Goal: Book appointment/travel/reservation

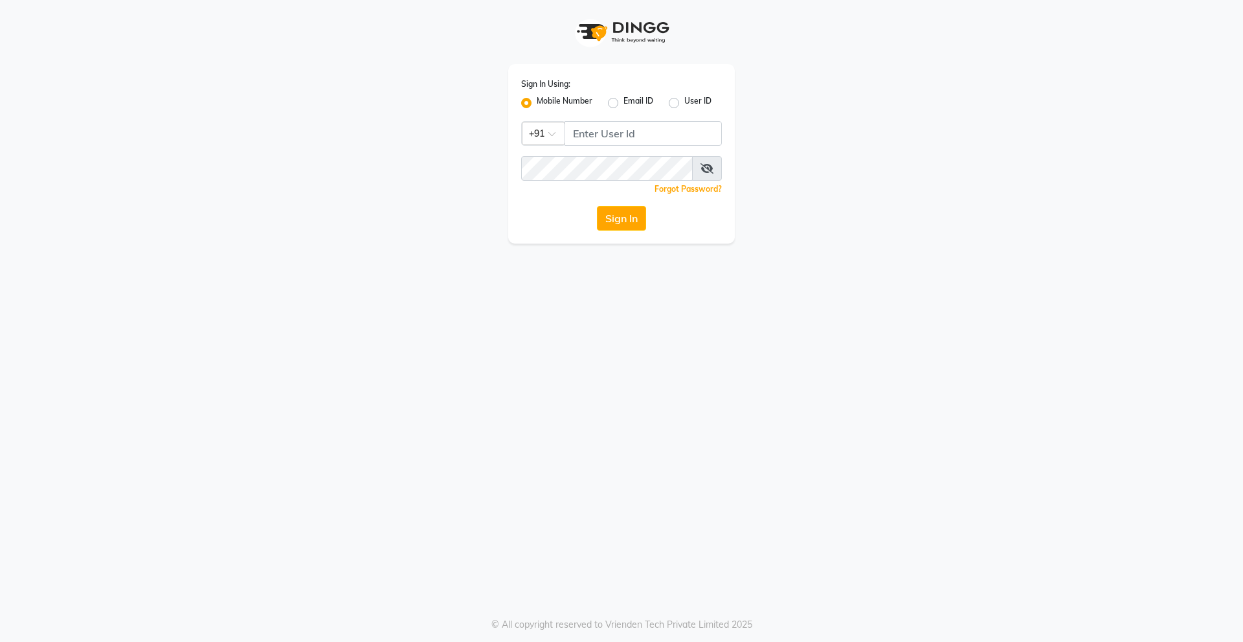
click at [596, 133] on input "Username" at bounding box center [643, 133] width 157 height 25
type input "9920225009"
click at [618, 227] on button "Sign In" at bounding box center [621, 218] width 49 height 25
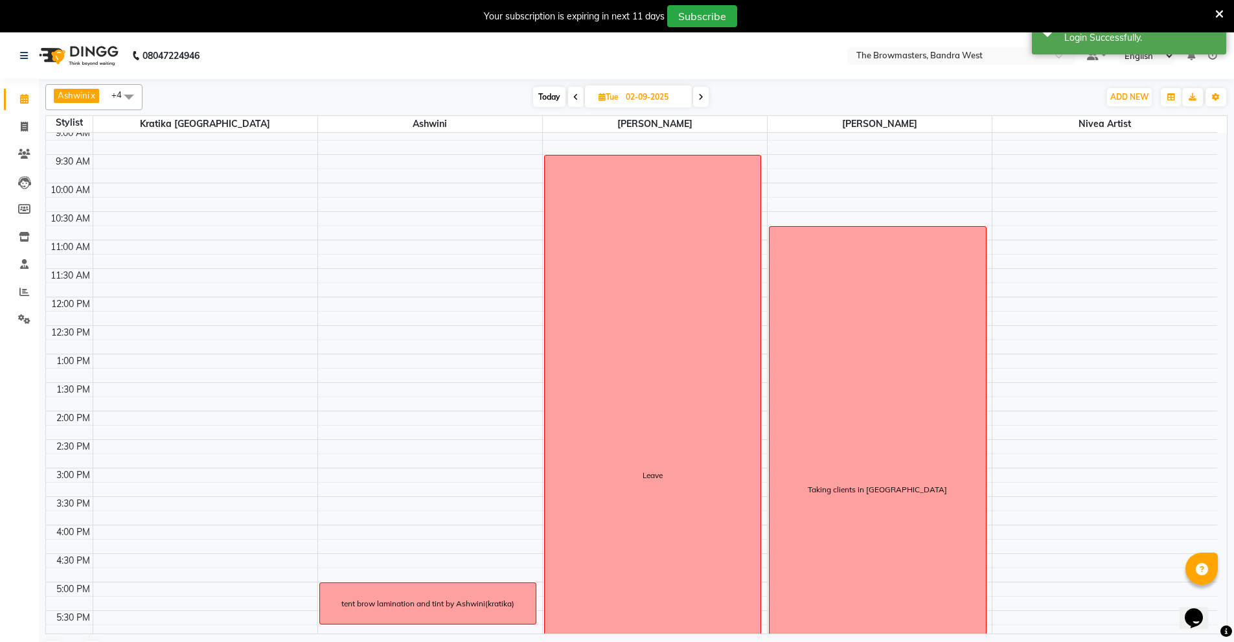
click at [633, 88] on input "02-09-2025" at bounding box center [654, 96] width 65 height 19
select select "9"
select select "2025"
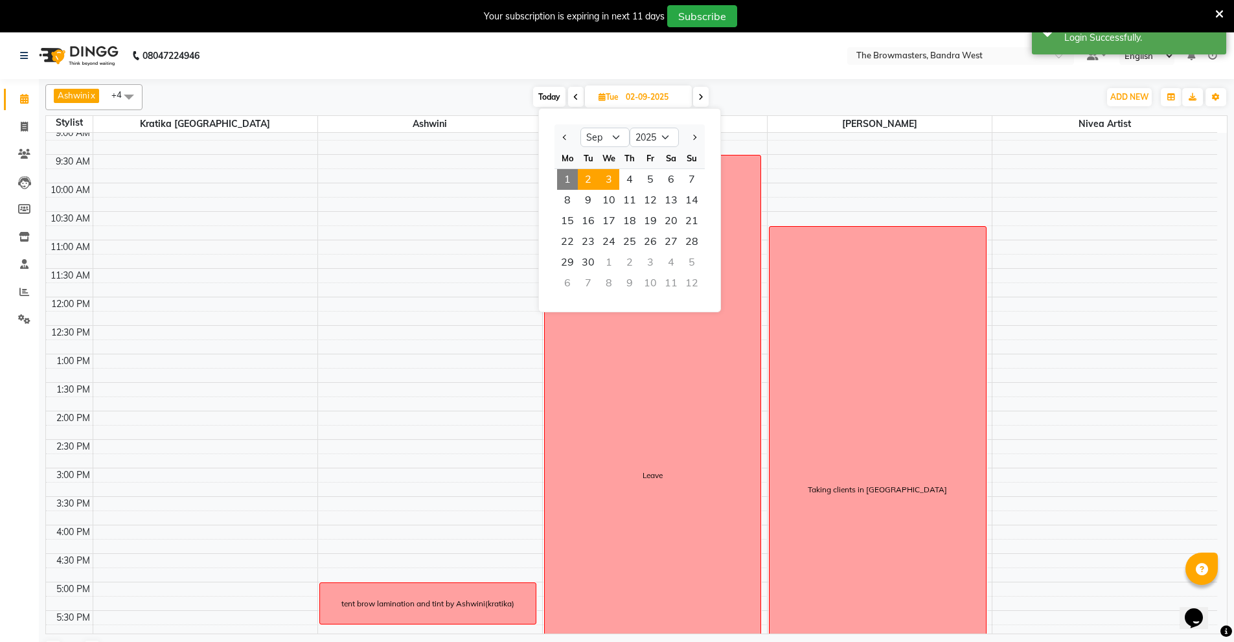
click at [610, 179] on span "3" at bounding box center [608, 179] width 21 height 21
type input "03-09-2025"
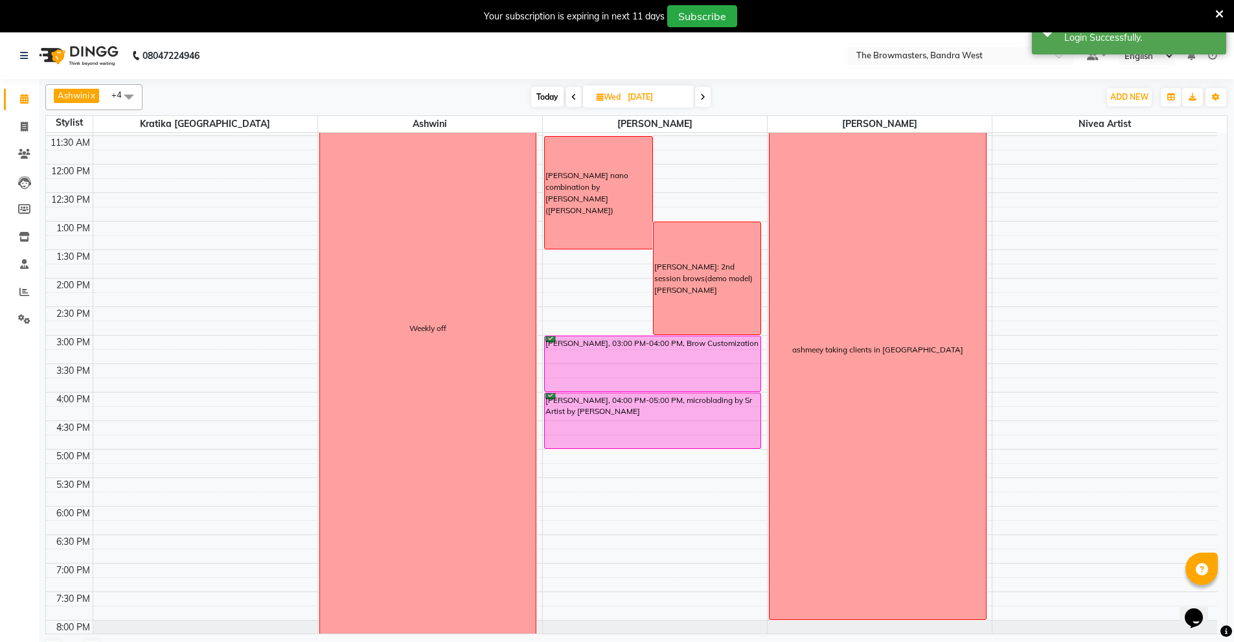
scroll to position [196, 0]
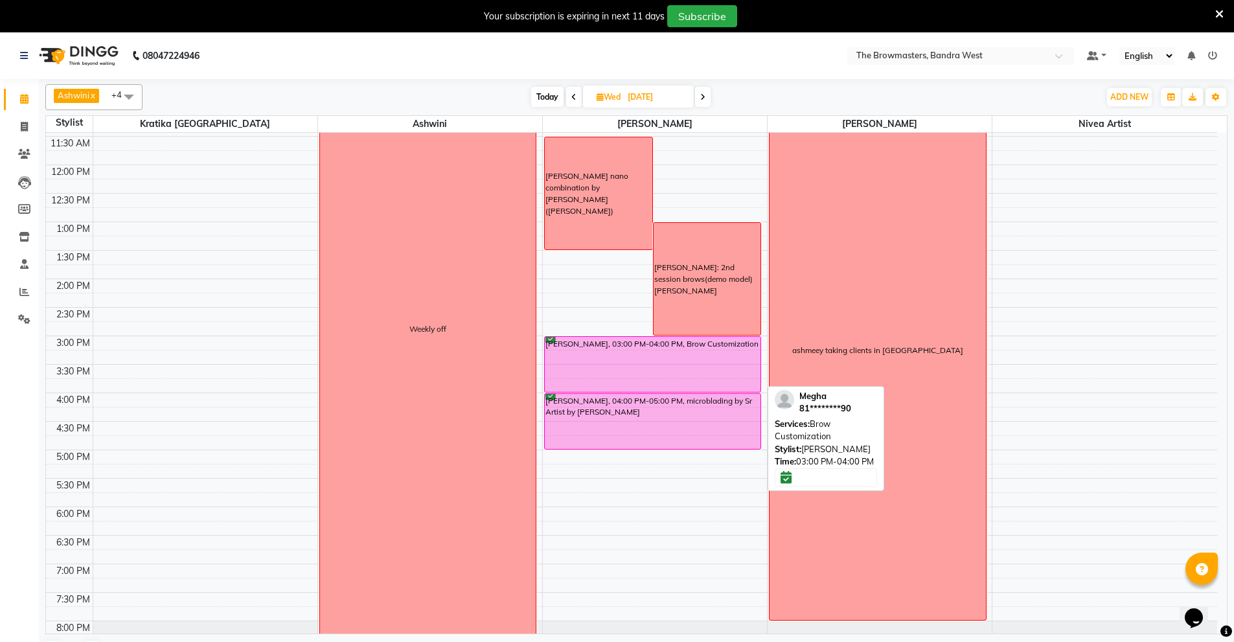
click at [650, 365] on div "Megha, 03:00 PM-04:00 PM, Brow Customization" at bounding box center [653, 364] width 216 height 55
select select "6"
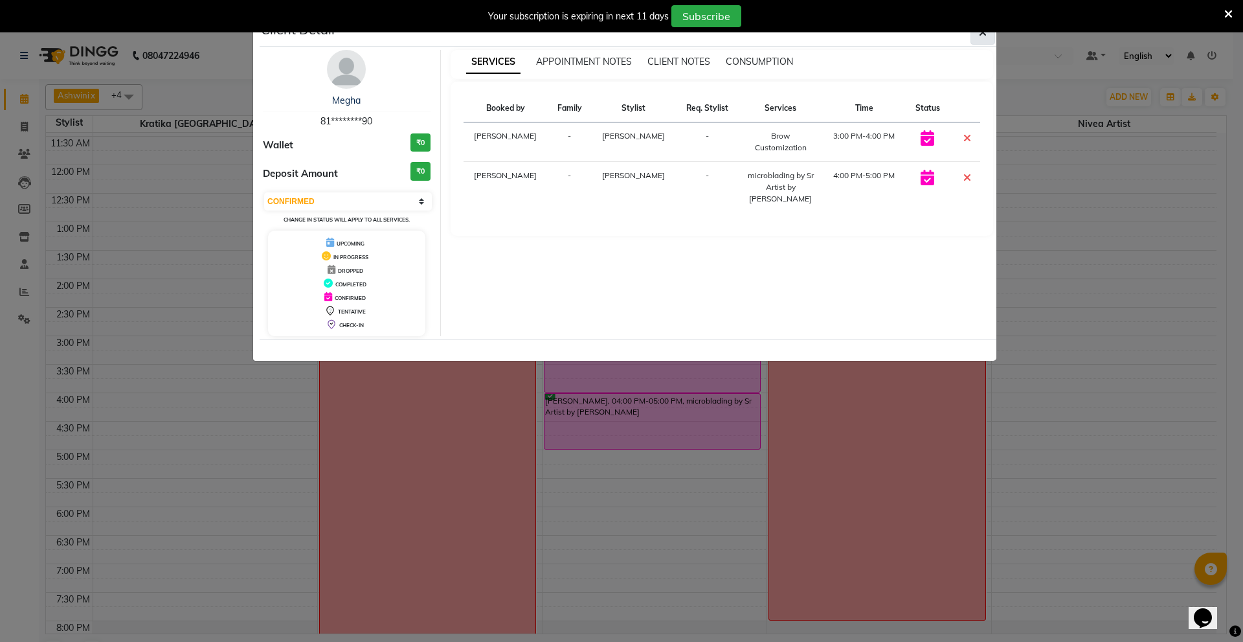
click at [984, 38] on span "button" at bounding box center [983, 32] width 8 height 13
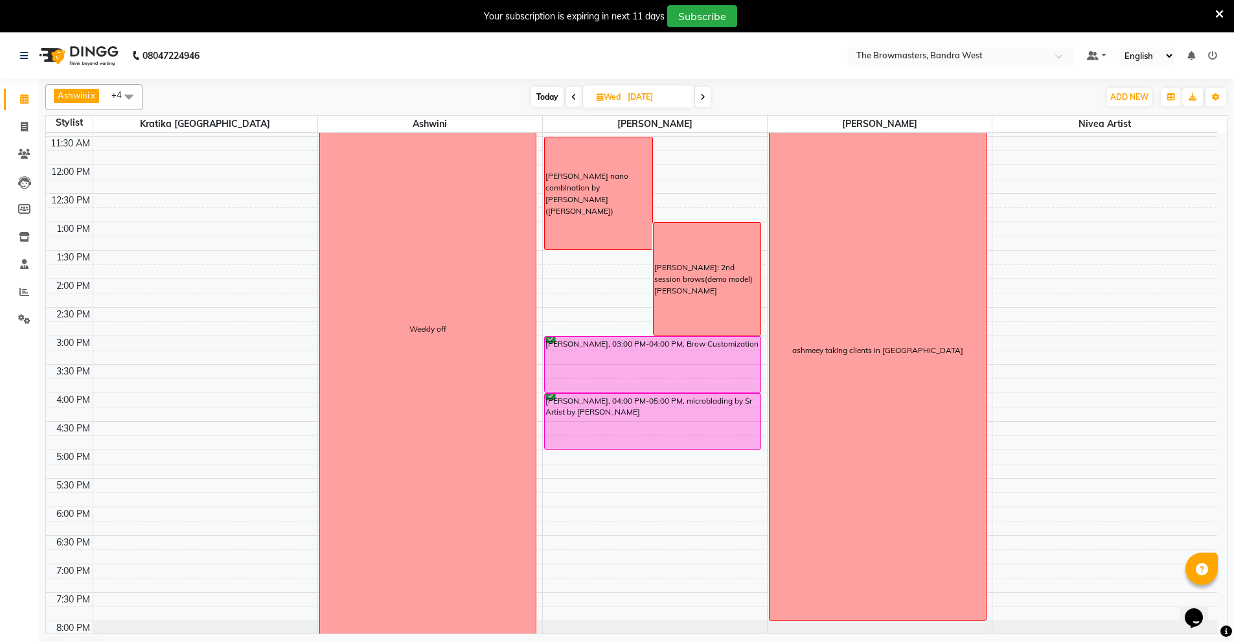
click at [635, 93] on input "03-09-2025" at bounding box center [656, 96] width 65 height 19
select select "9"
select select "2025"
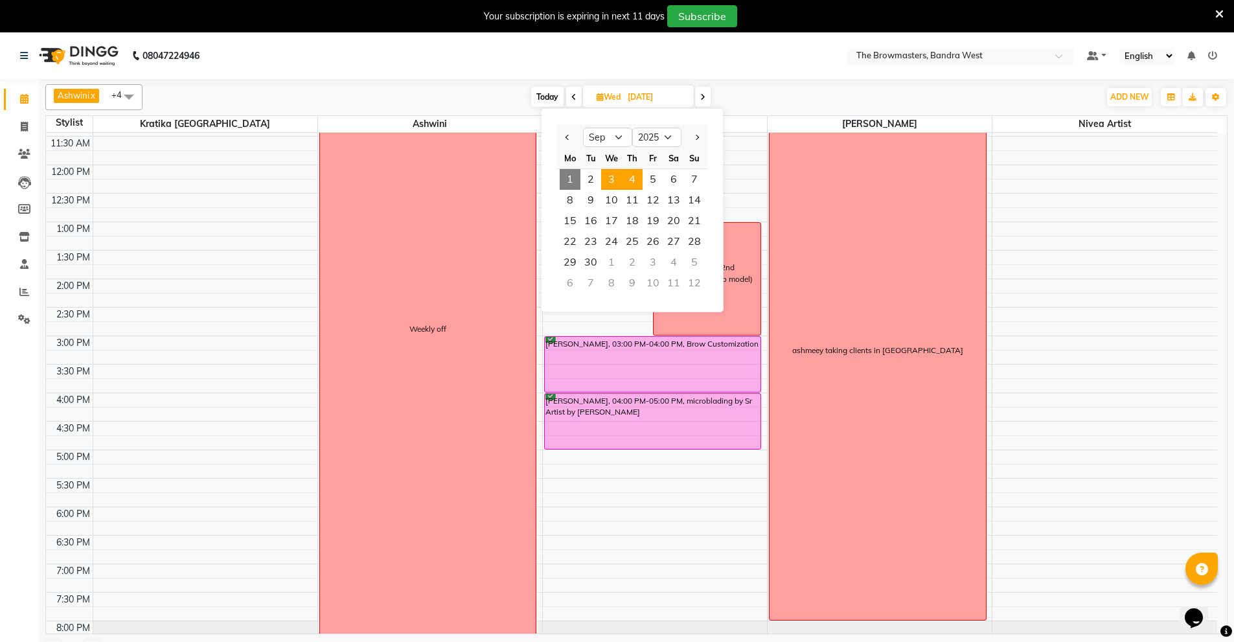
click at [631, 177] on span "4" at bounding box center [632, 179] width 21 height 21
type input "[DATE]"
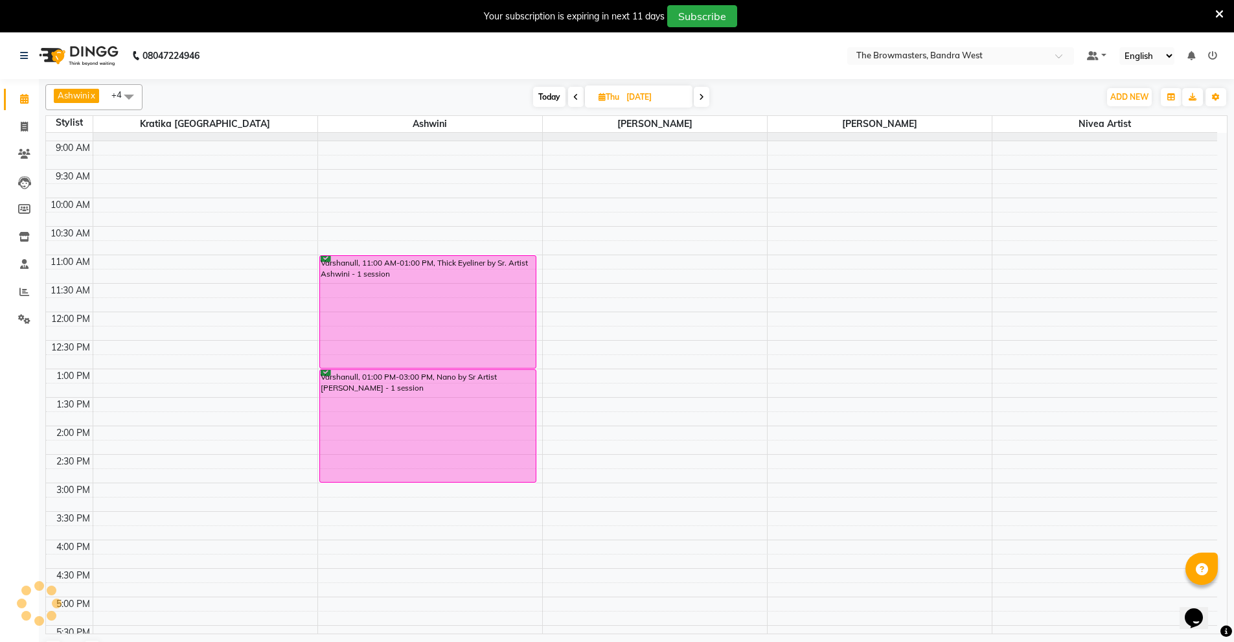
scroll to position [34, 0]
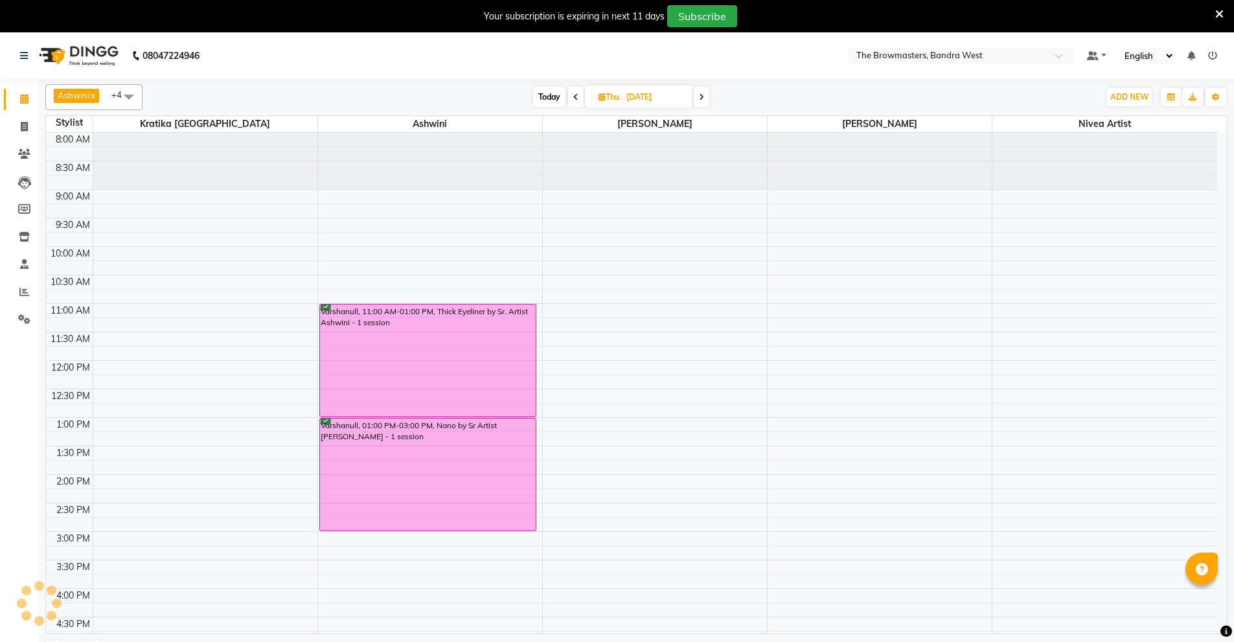
click at [645, 91] on input "[DATE]" at bounding box center [654, 96] width 65 height 19
select select "9"
select select "2025"
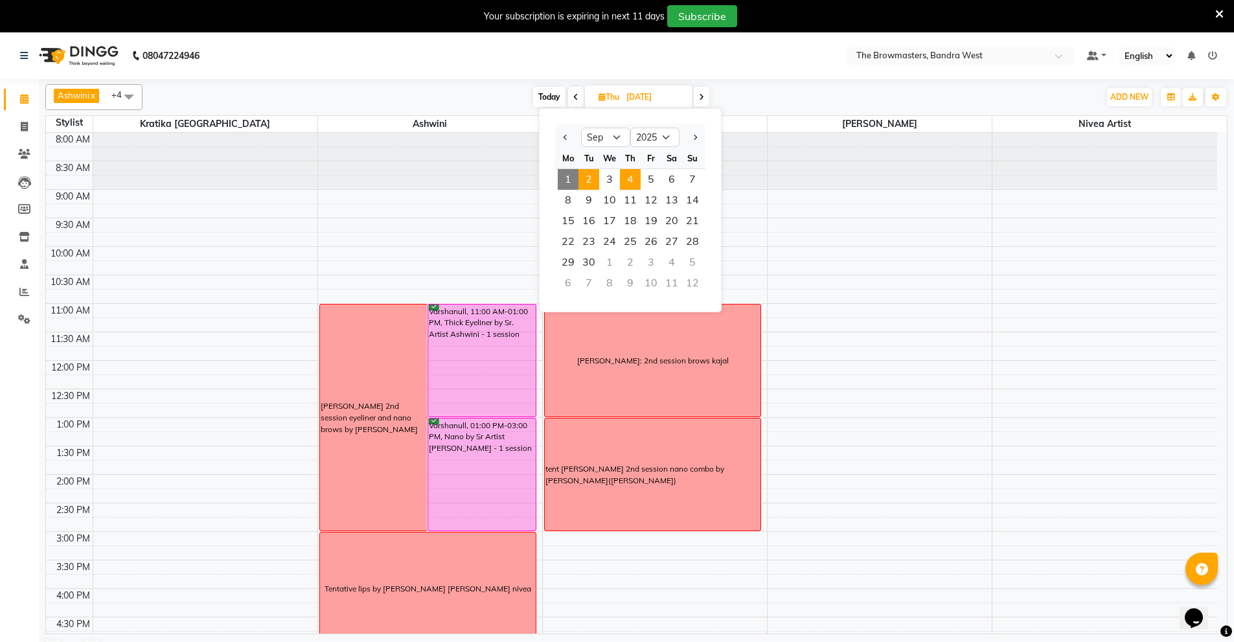
click at [586, 182] on span "2" at bounding box center [588, 179] width 21 height 21
type input "02-09-2025"
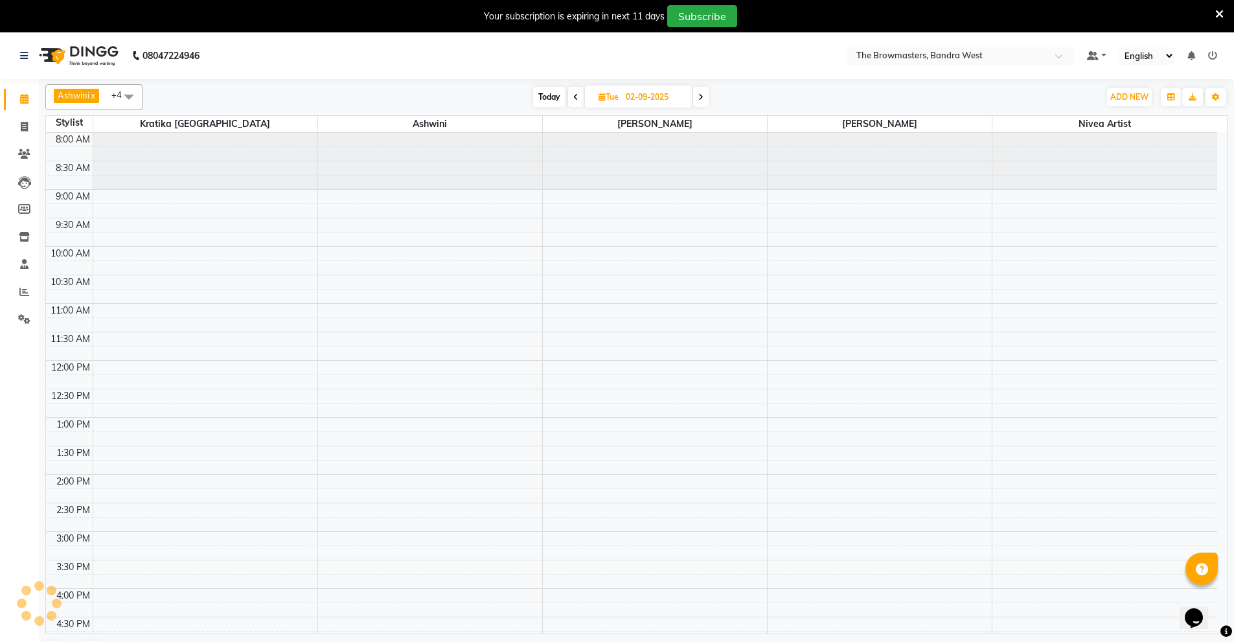
scroll to position [240, 0]
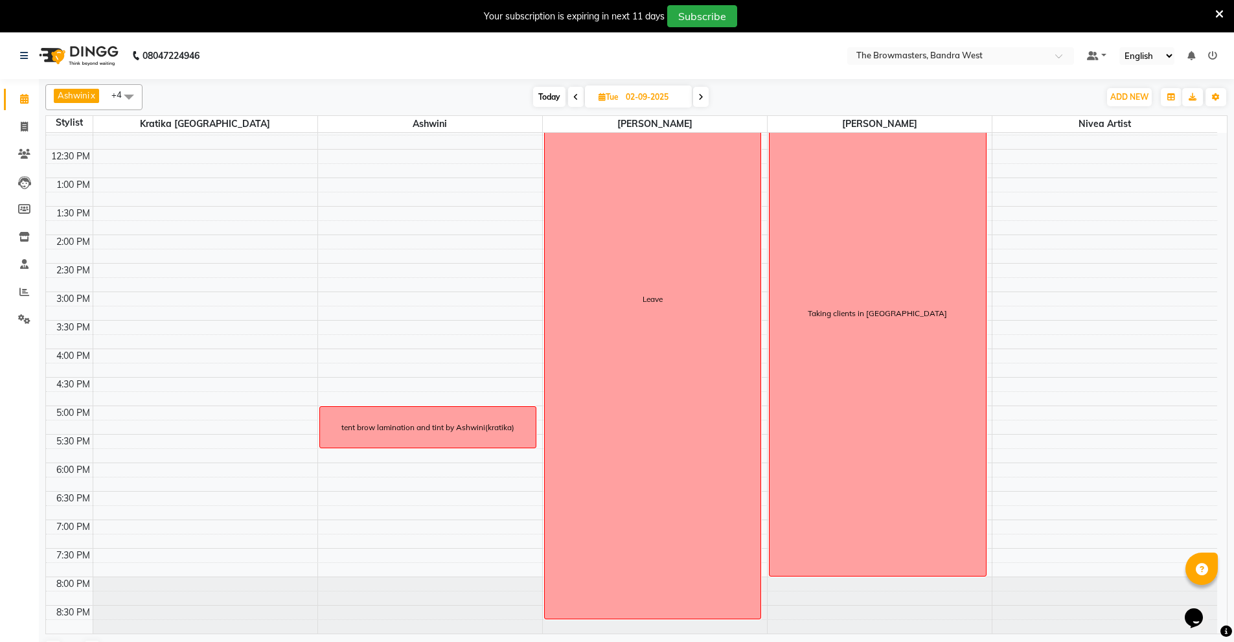
click at [648, 98] on input "02-09-2025" at bounding box center [654, 96] width 65 height 19
select select "9"
select select "2025"
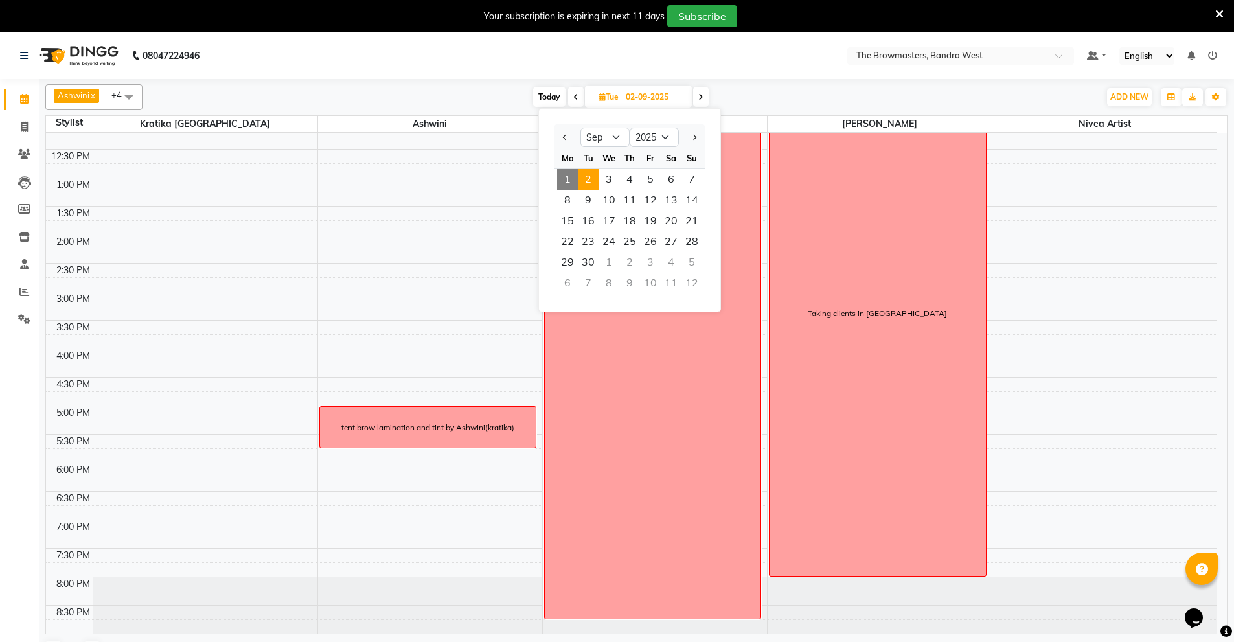
click at [570, 173] on span "1" at bounding box center [567, 179] width 21 height 21
type input "[DATE]"
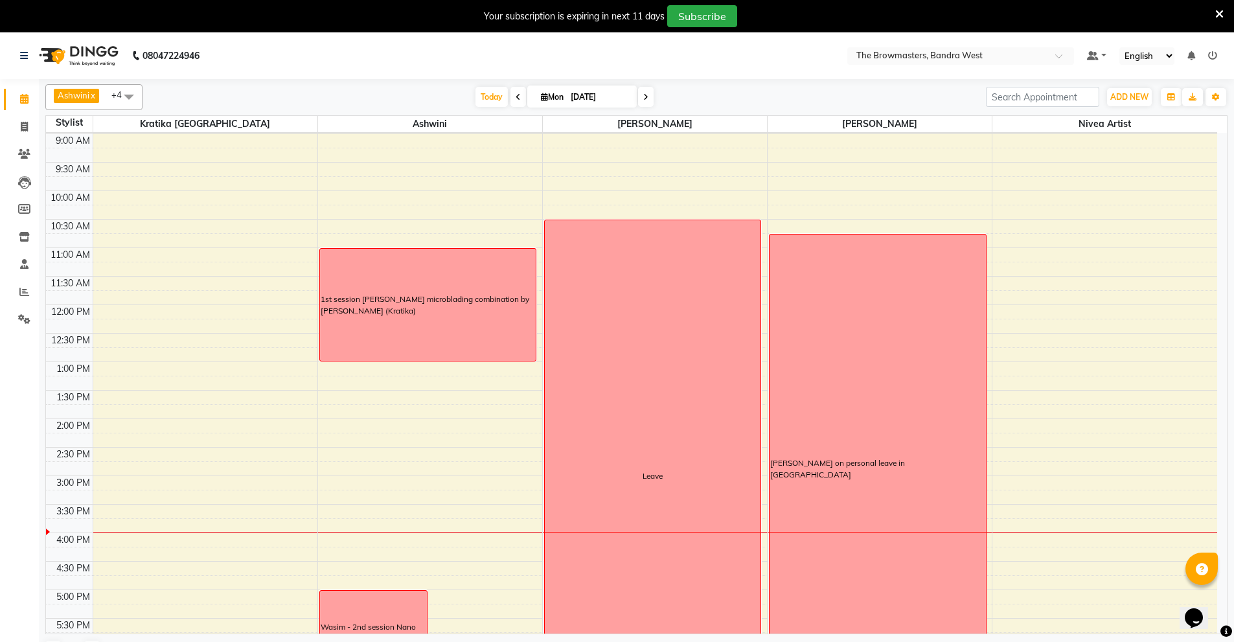
scroll to position [55, 0]
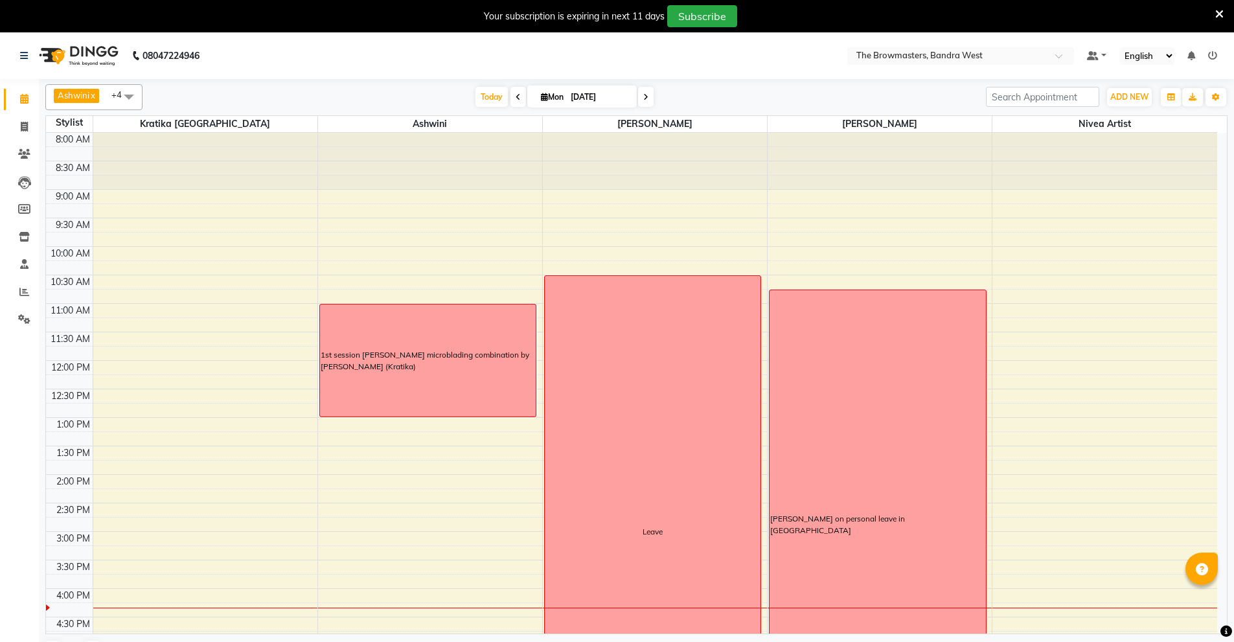
click at [583, 97] on input "[DATE]" at bounding box center [599, 96] width 65 height 19
select select "9"
select select "2025"
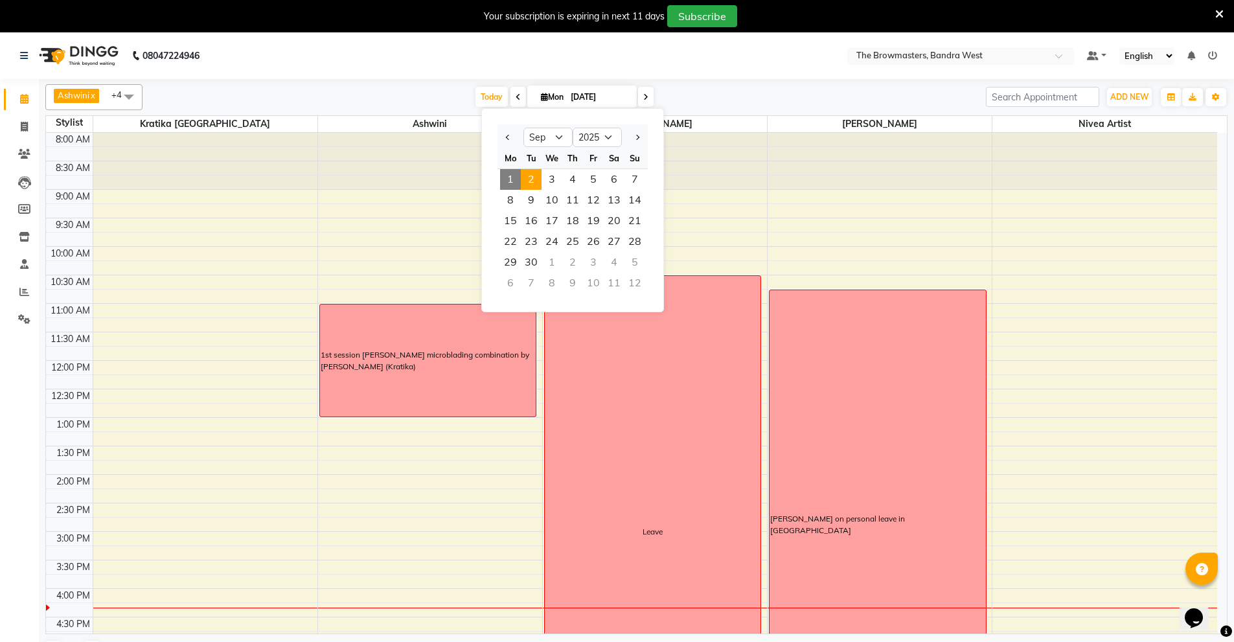
click at [532, 181] on span "2" at bounding box center [531, 179] width 21 height 21
type input "02-09-2025"
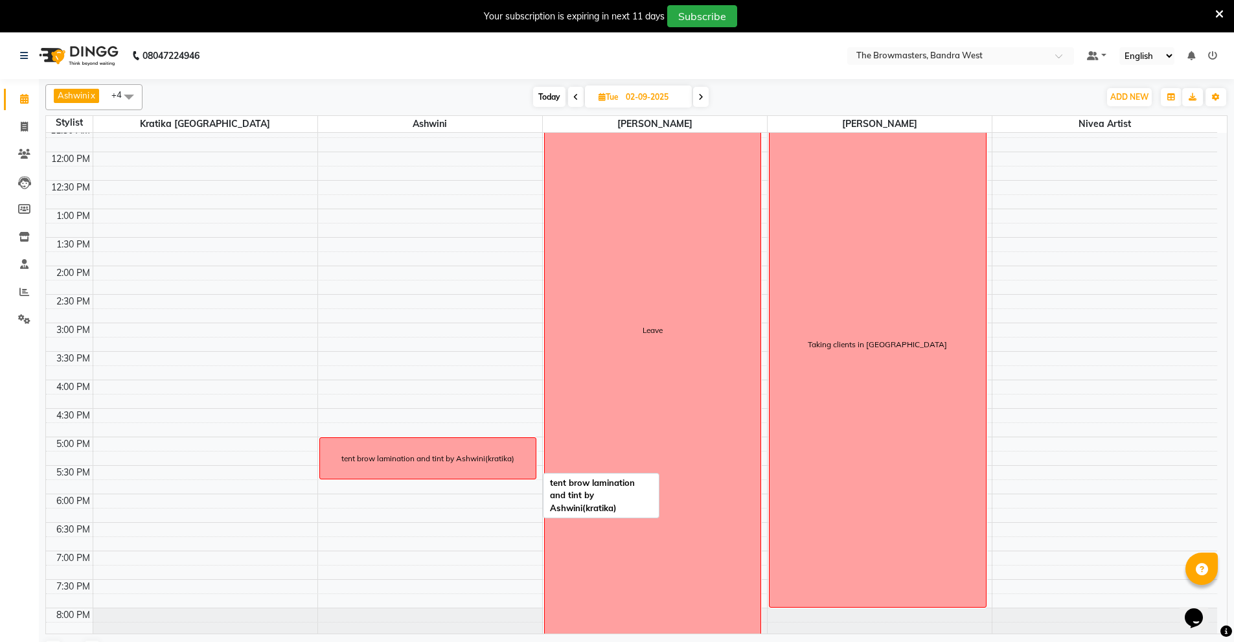
scroll to position [240, 0]
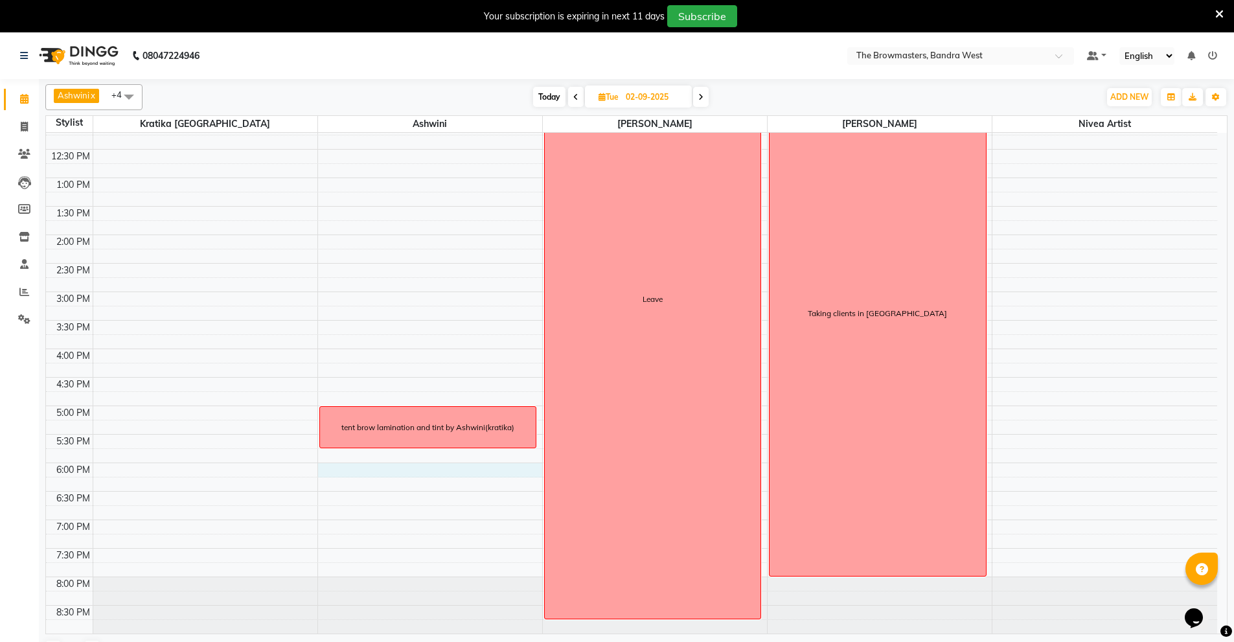
click at [330, 466] on div "8:00 AM 8:30 AM 9:00 AM 9:30 AM 10:00 AM 10:30 AM 11:00 AM 11:30 AM 12:00 PM 12…" at bounding box center [631, 263] width 1171 height 740
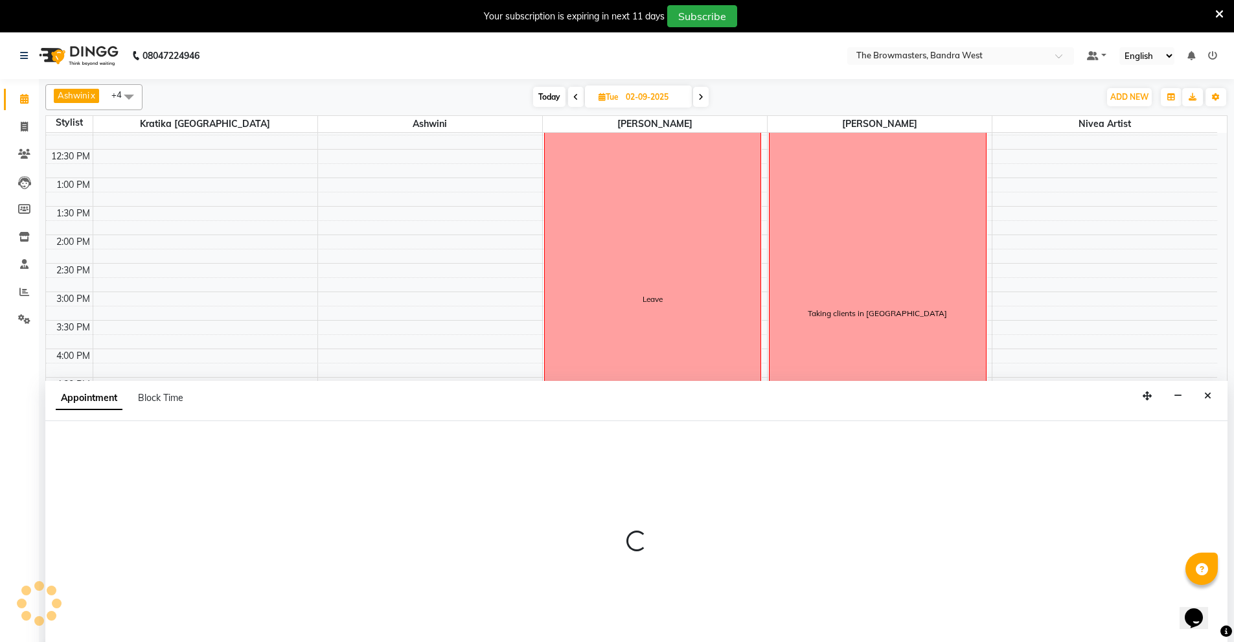
scroll to position [32, 0]
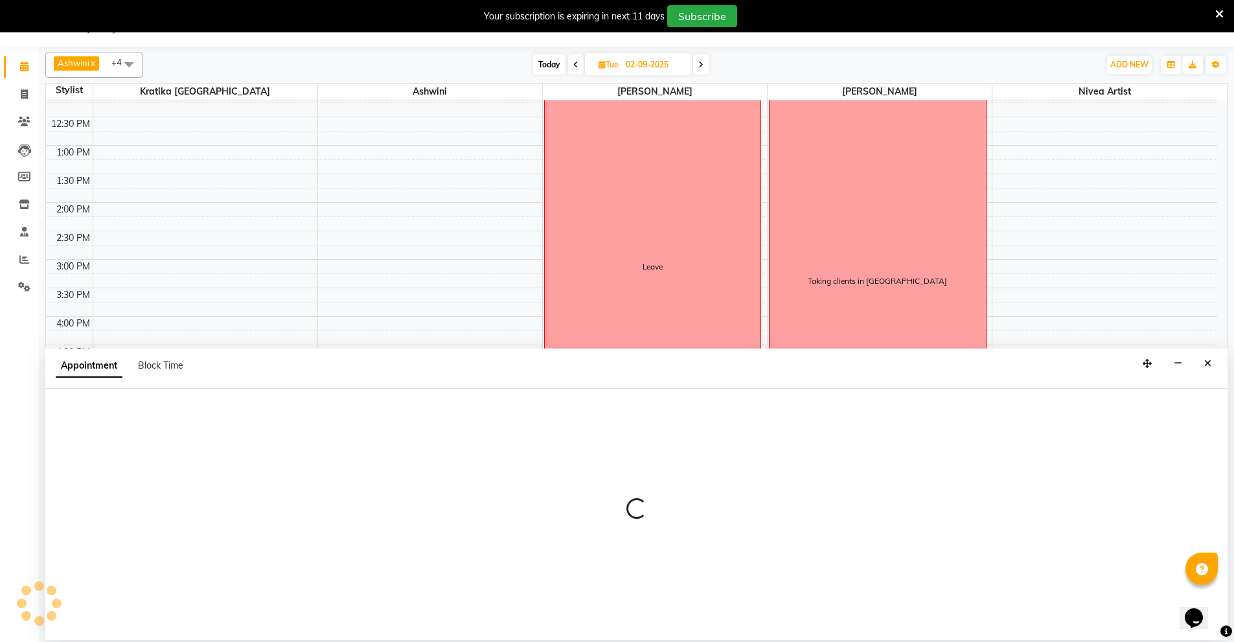
select select "64306"
select select "tentative"
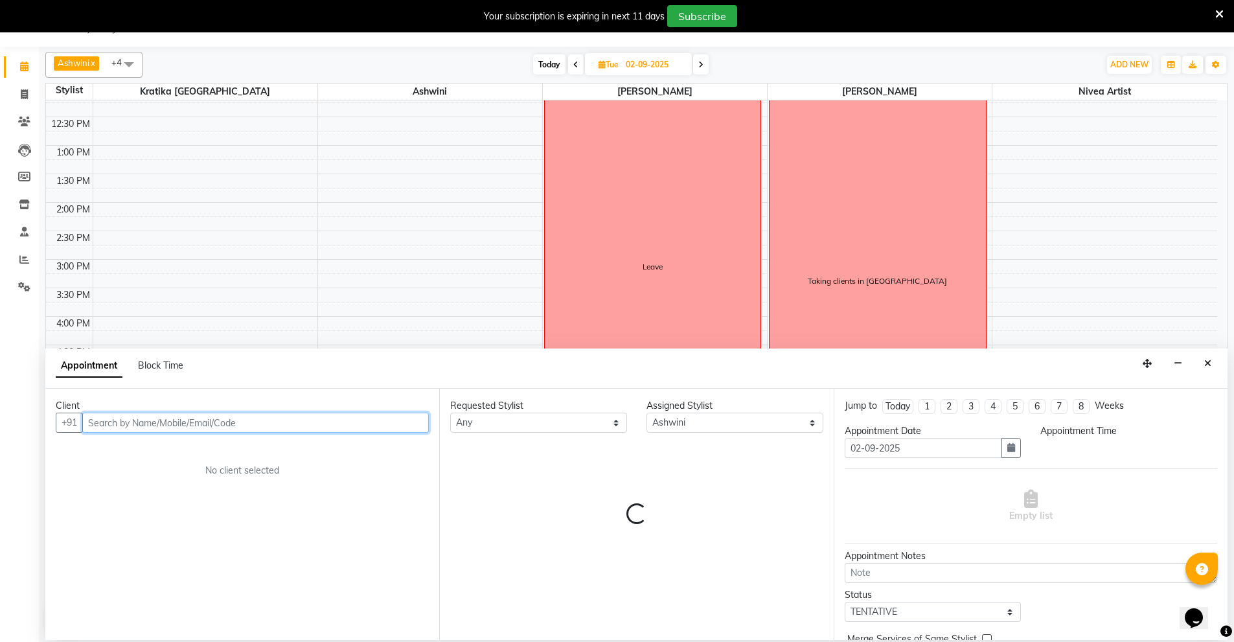
select select "1080"
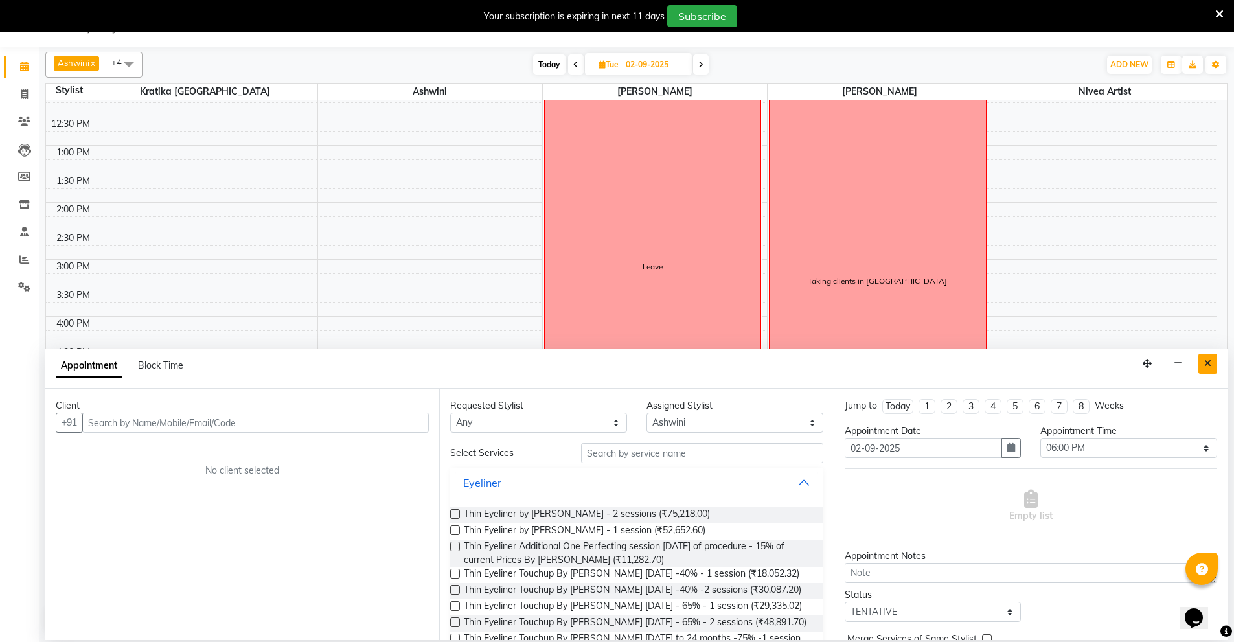
click at [1210, 365] on icon "Close" at bounding box center [1207, 363] width 7 height 9
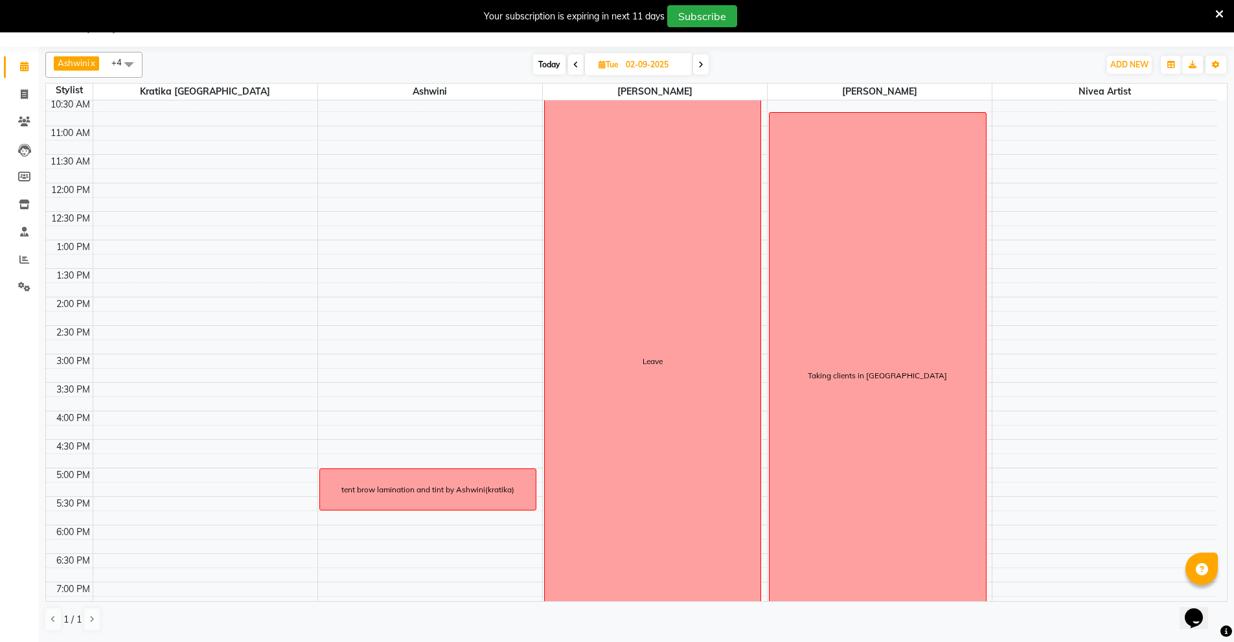
scroll to position [140, 0]
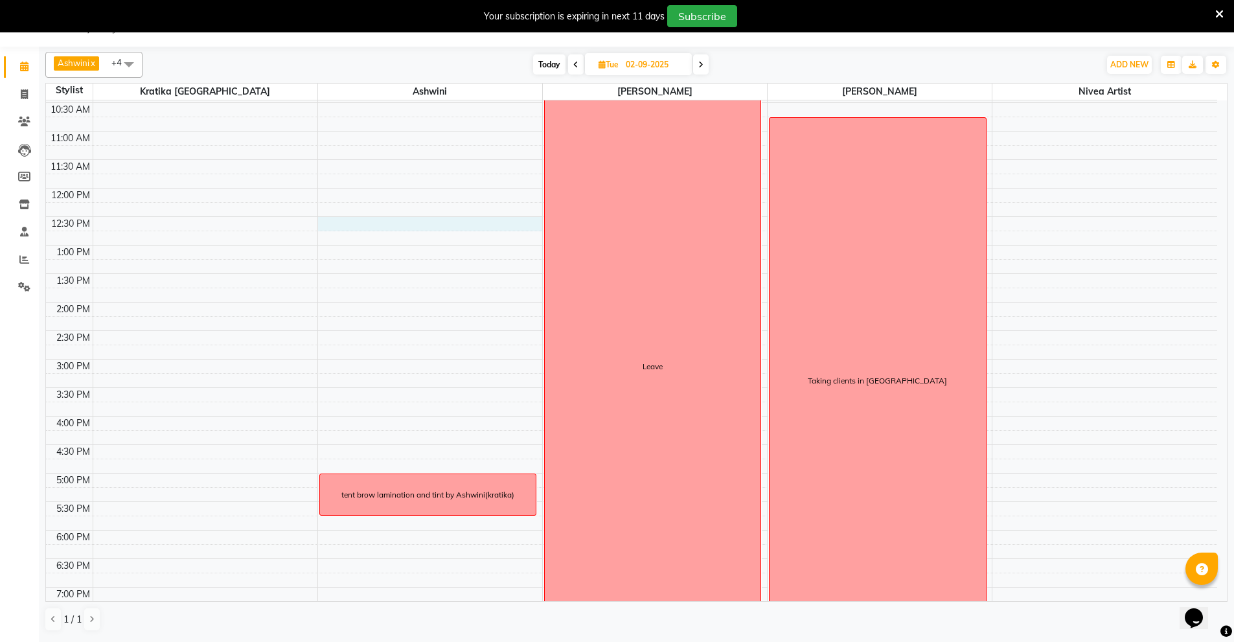
click at [338, 227] on div "8:00 AM 8:30 AM 9:00 AM 9:30 AM 10:00 AM 10:30 AM 11:00 AM 11:30 AM 12:00 PM 12…" at bounding box center [631, 330] width 1171 height 740
select select "64306"
select select "750"
select select "tentative"
